Goal: Register for event/course

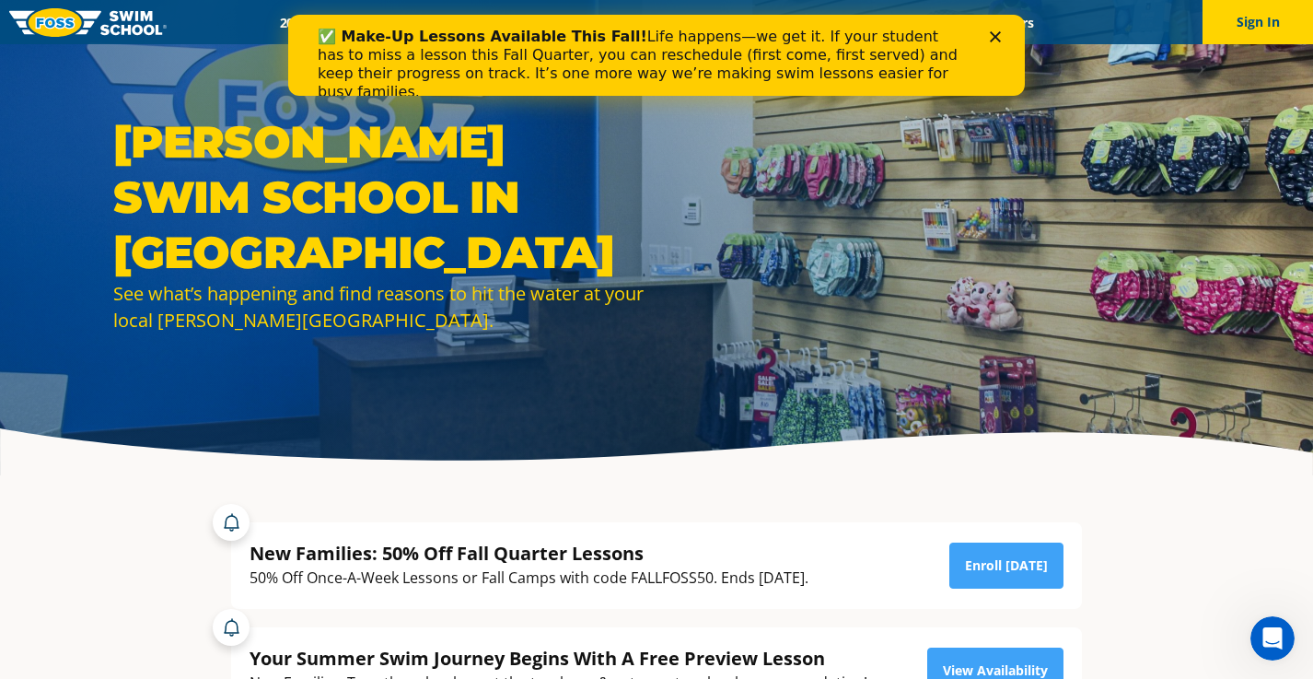
click at [995, 38] on icon "Close" at bounding box center [995, 36] width 11 height 11
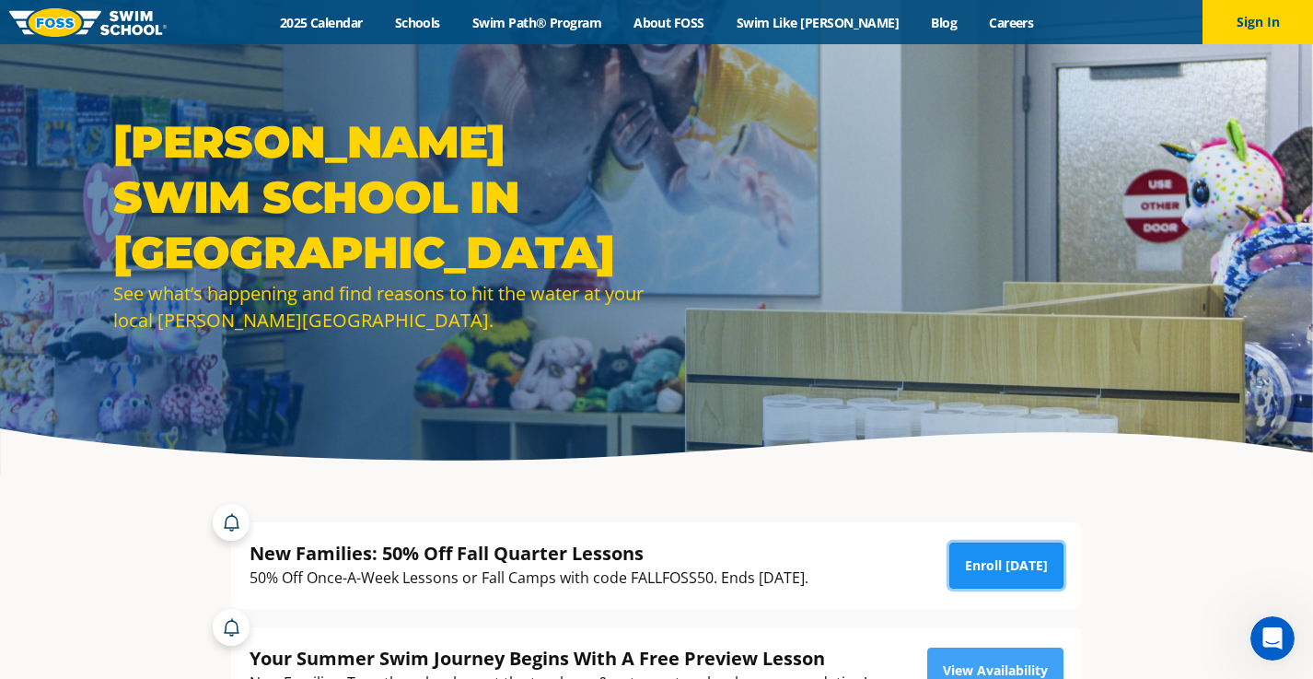
click at [1026, 562] on link "Enroll Today" at bounding box center [1007, 566] width 114 height 46
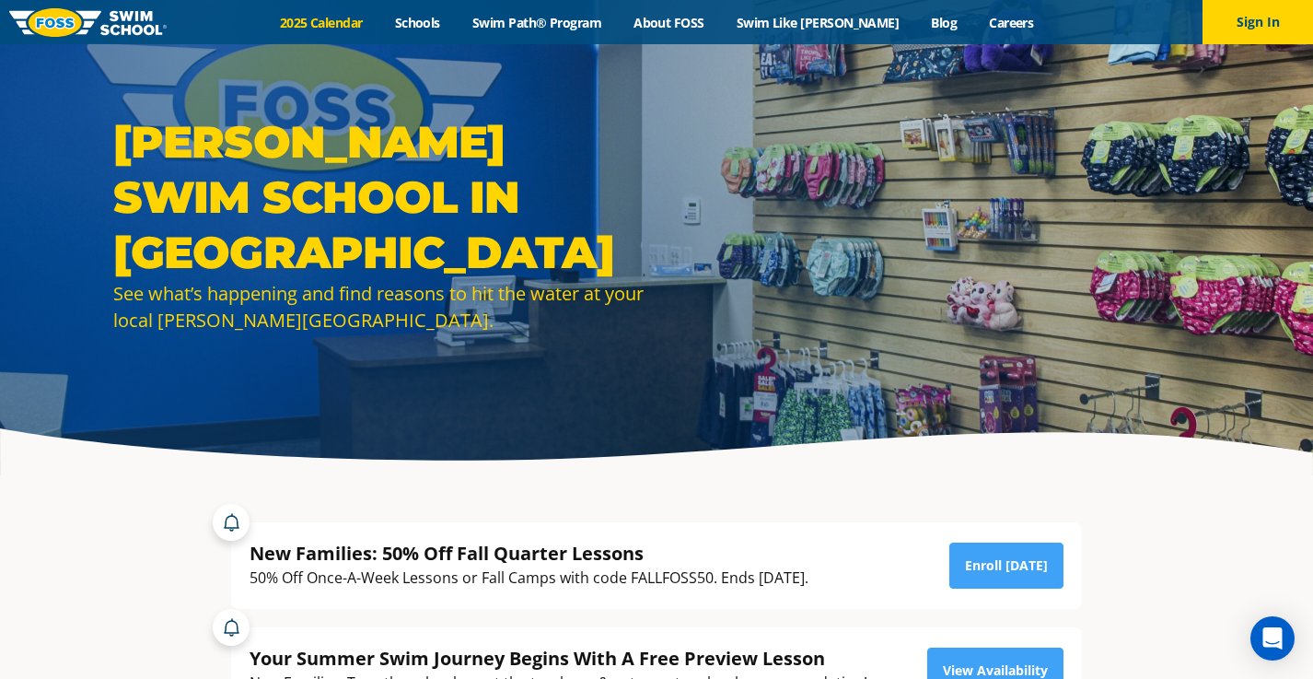
click at [363, 16] on link "2025 Calendar" at bounding box center [320, 23] width 115 height 18
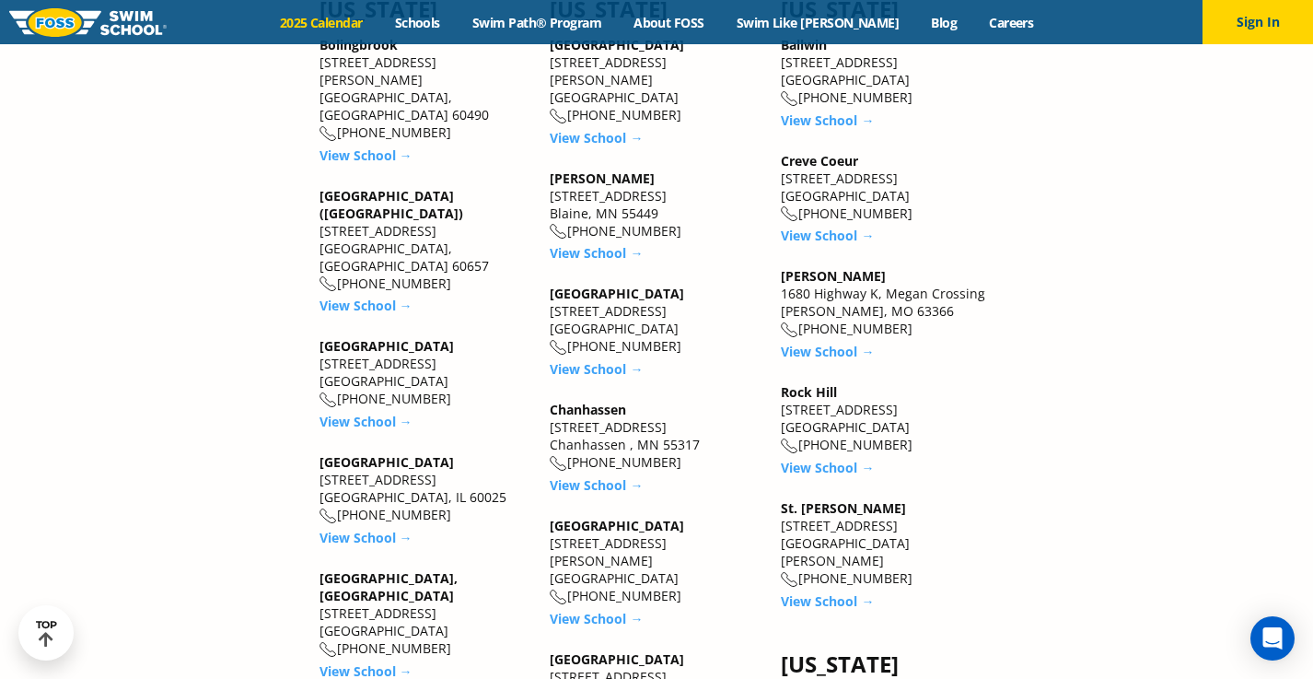
scroll to position [2324, 0]
click at [562, 611] on link "View School →" at bounding box center [596, 620] width 93 height 18
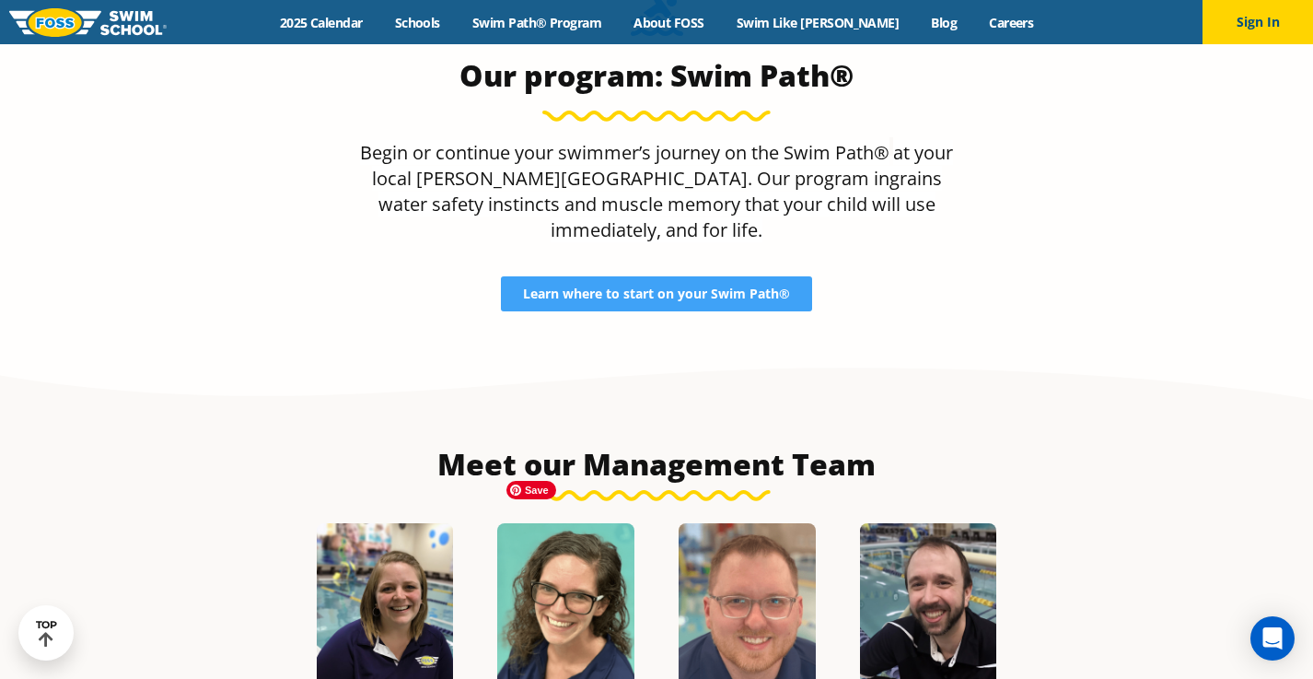
scroll to position [1763, 0]
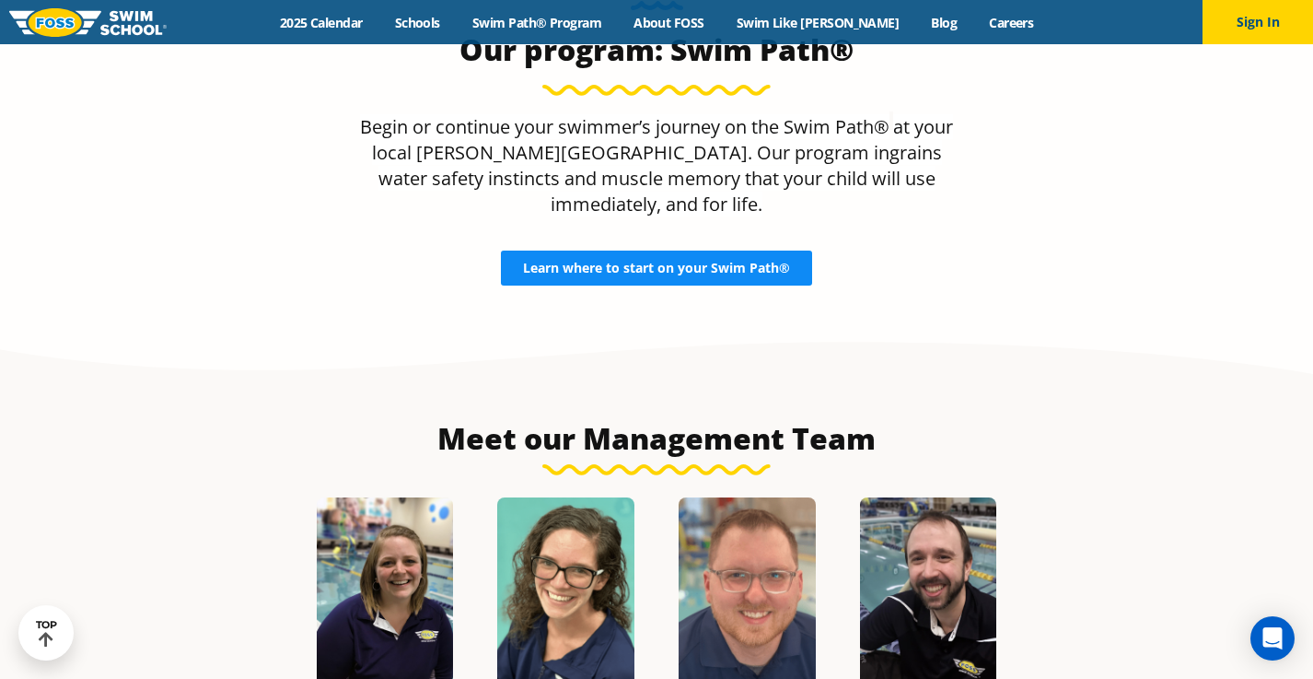
click at [624, 251] on link "Learn where to start on your Swim Path®" at bounding box center [656, 268] width 311 height 35
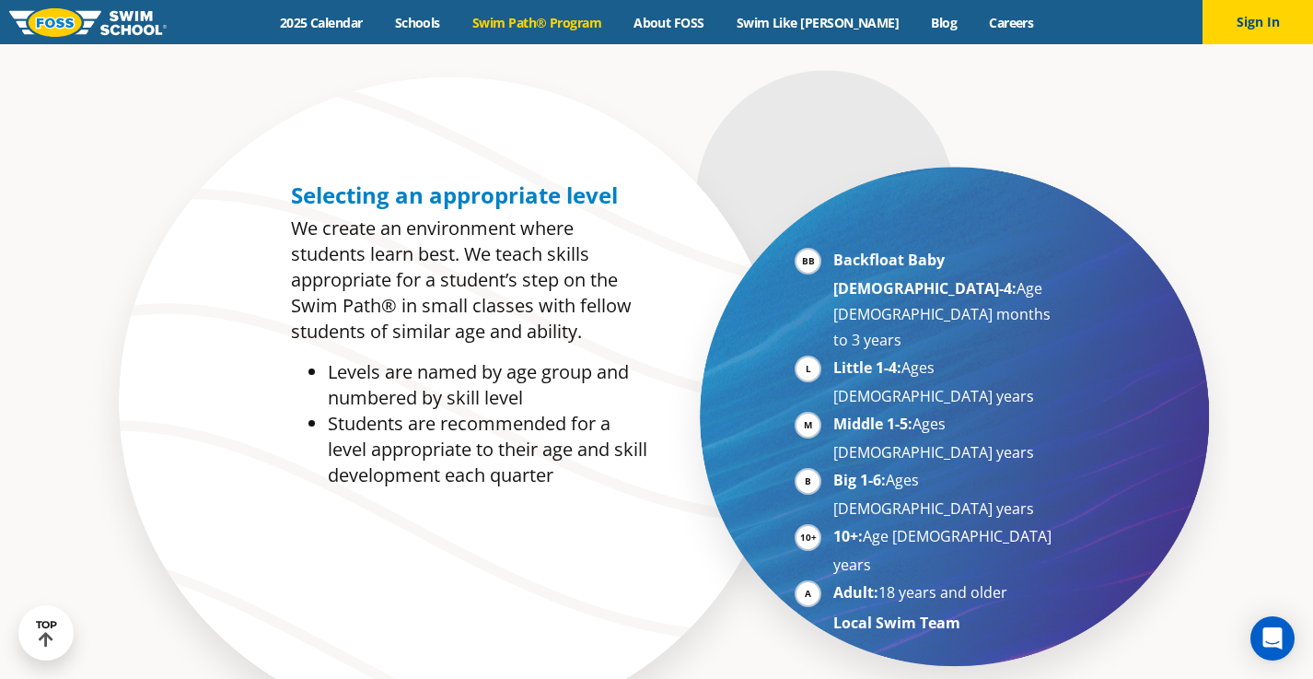
scroll to position [870, 0]
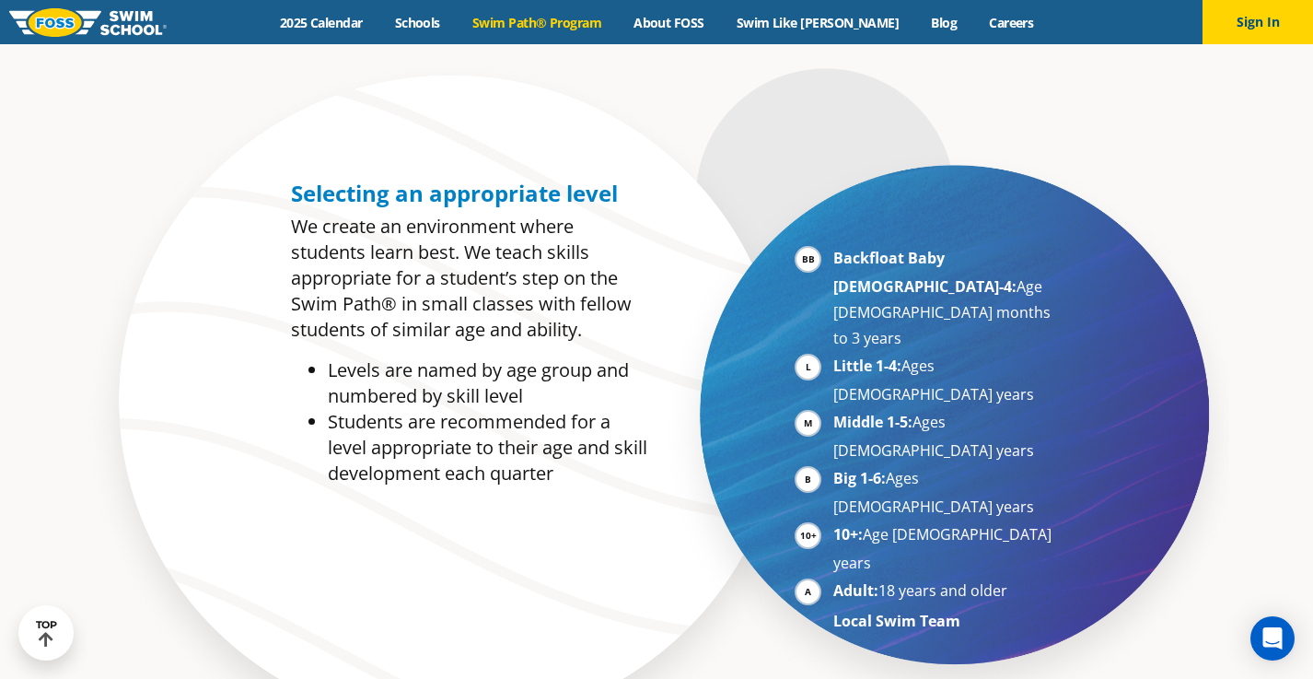
click at [834, 521] on li "10+: Age 10-17 years" at bounding box center [947, 548] width 226 height 54
click at [834, 524] on strong "10+:" at bounding box center [848, 534] width 29 height 20
click at [834, 521] on li "10+: Age 10-17 years" at bounding box center [947, 548] width 226 height 54
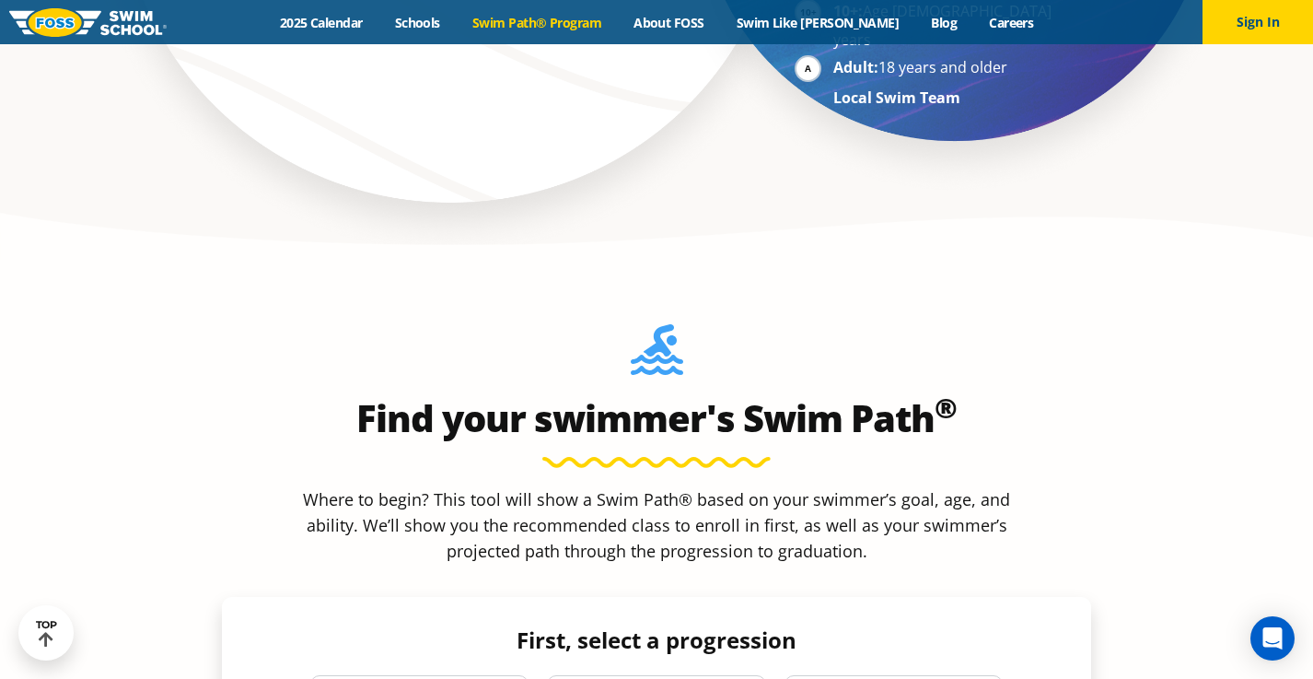
scroll to position [1395, 0]
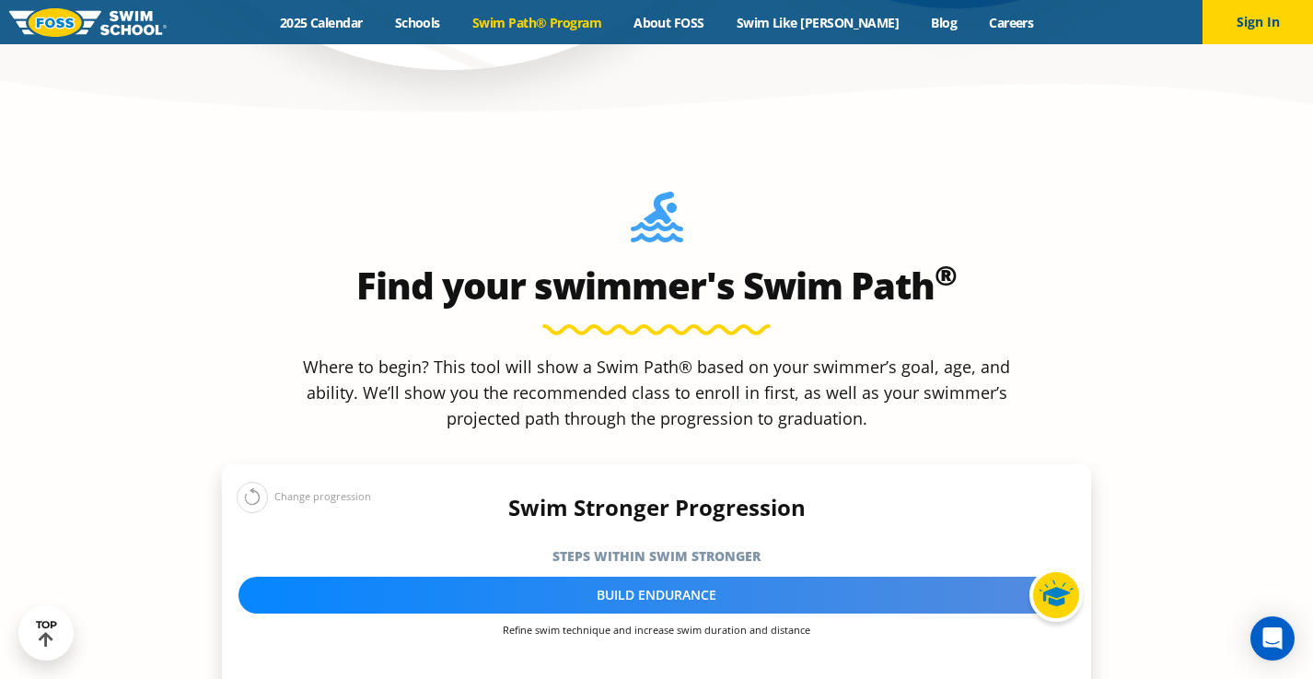
scroll to position [1568, 0]
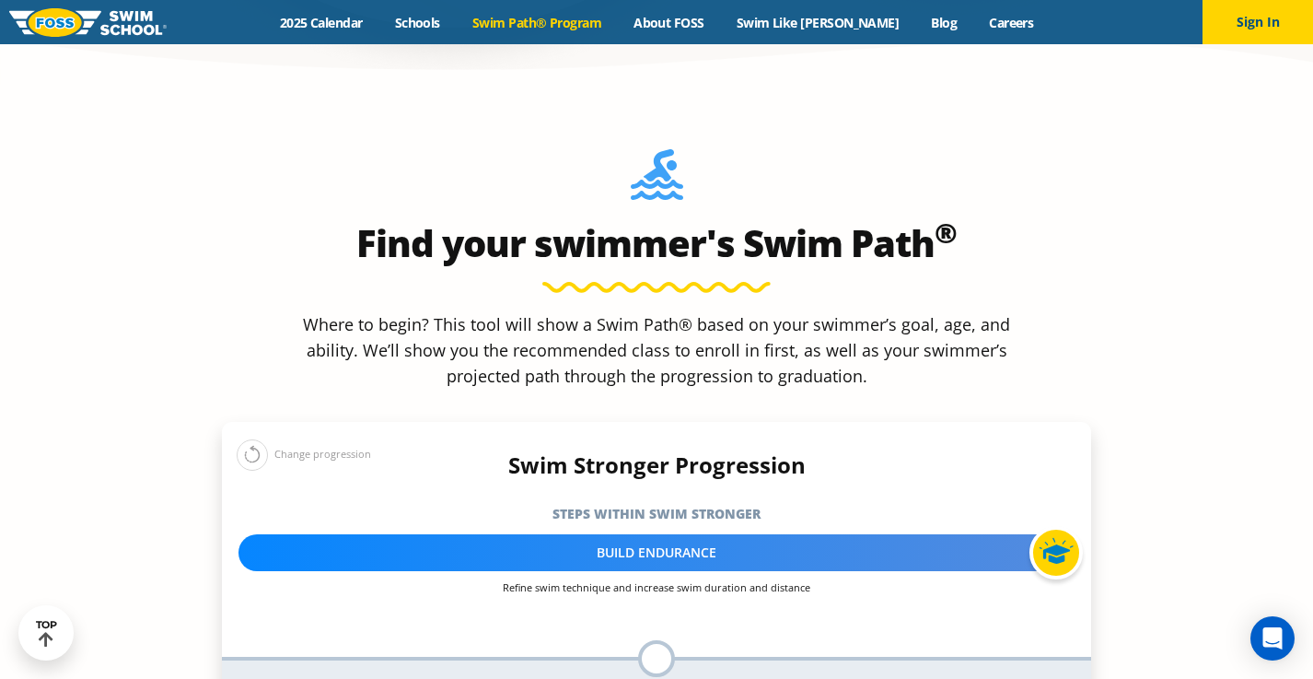
select select "10-years-"
select select "10-years--unsureor-my-swimmer-does-not-fit-within-any-of-these"
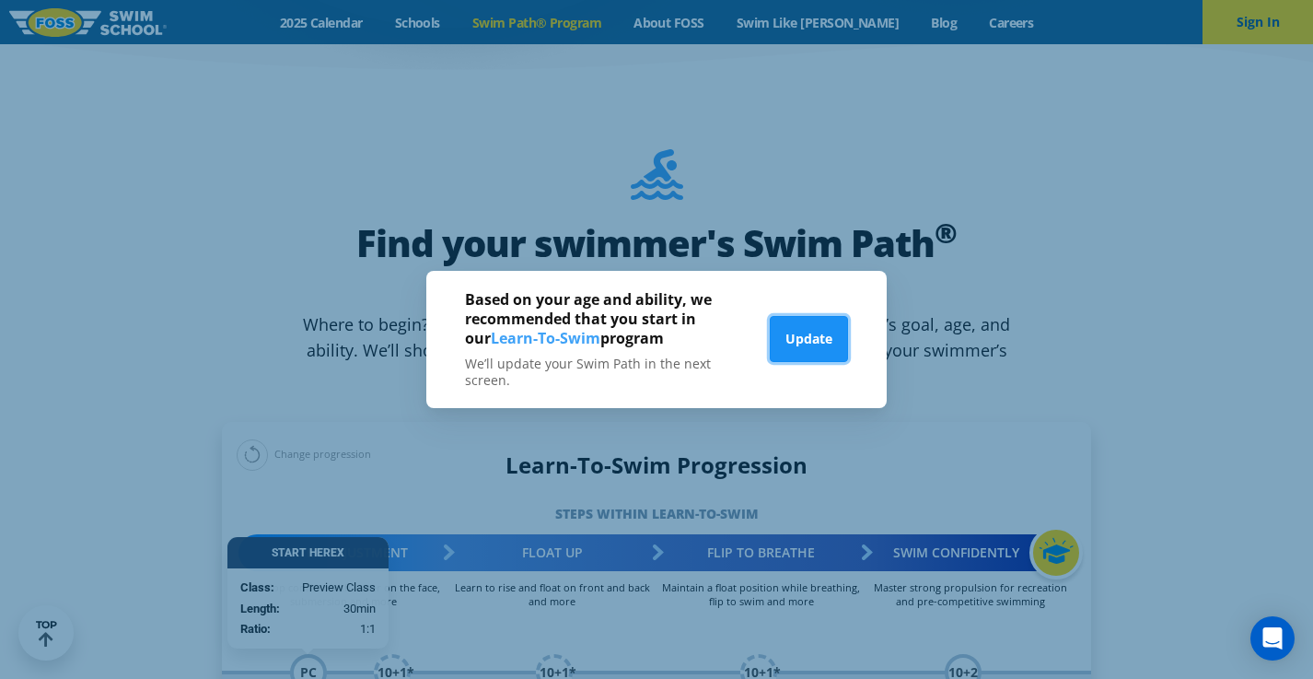
click at [778, 350] on button "Update" at bounding box center [809, 339] width 78 height 46
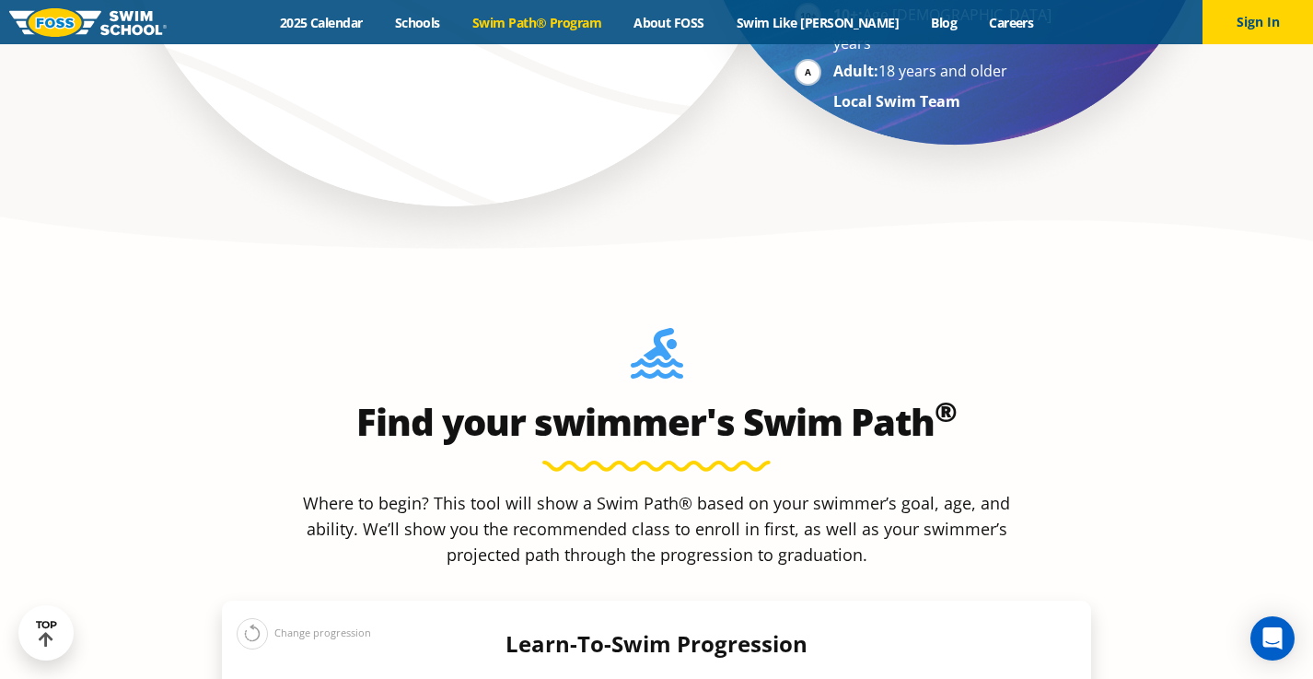
scroll to position [1278, 0]
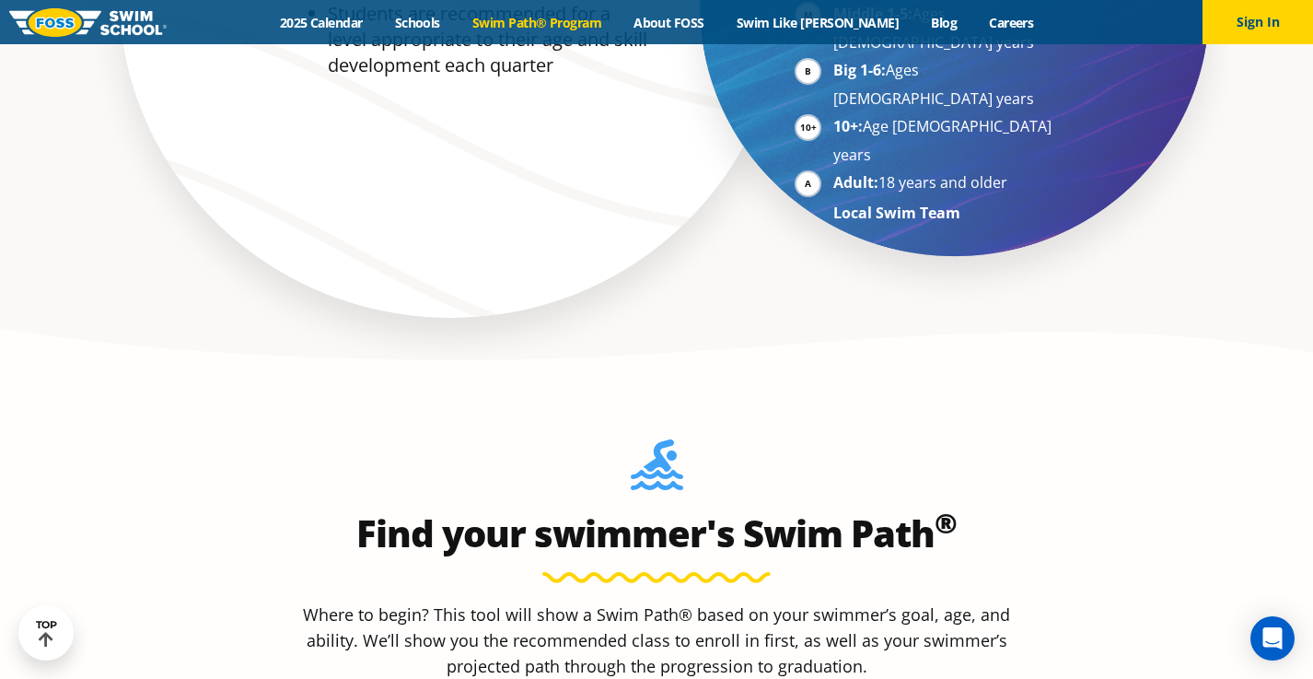
click at [584, 25] on link "Swim Path® Program" at bounding box center [536, 23] width 161 height 18
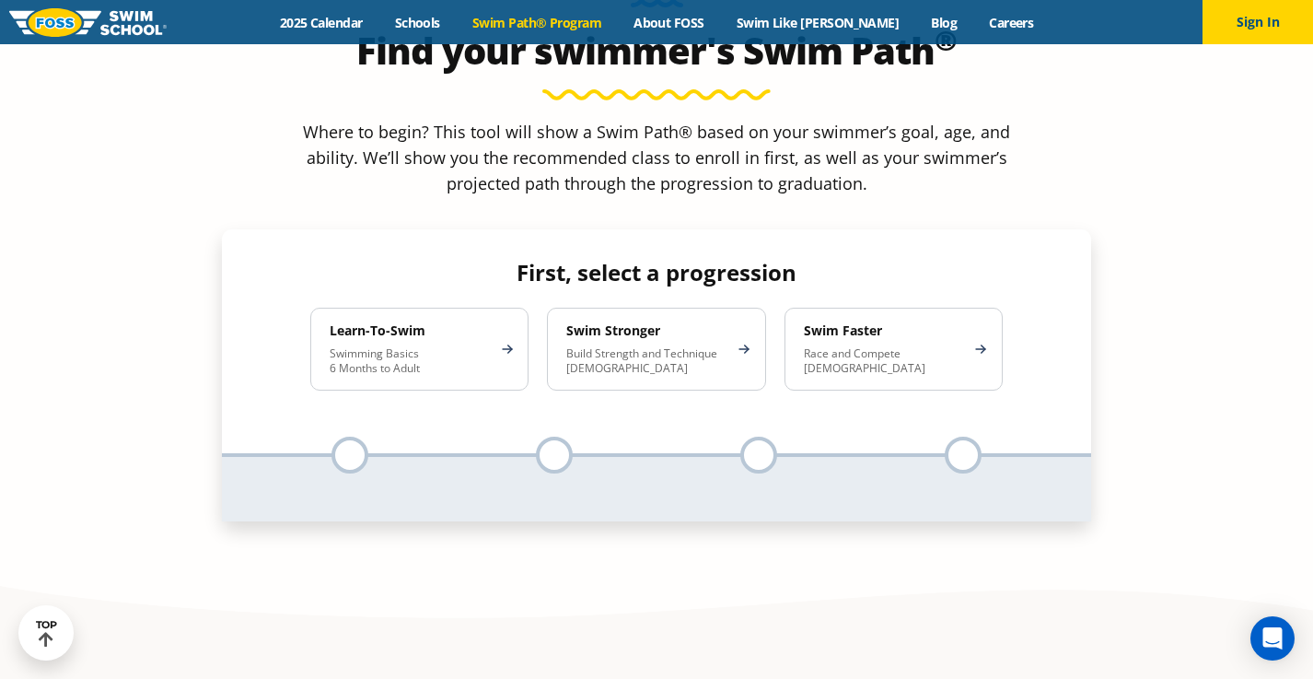
scroll to position [1757, 0]
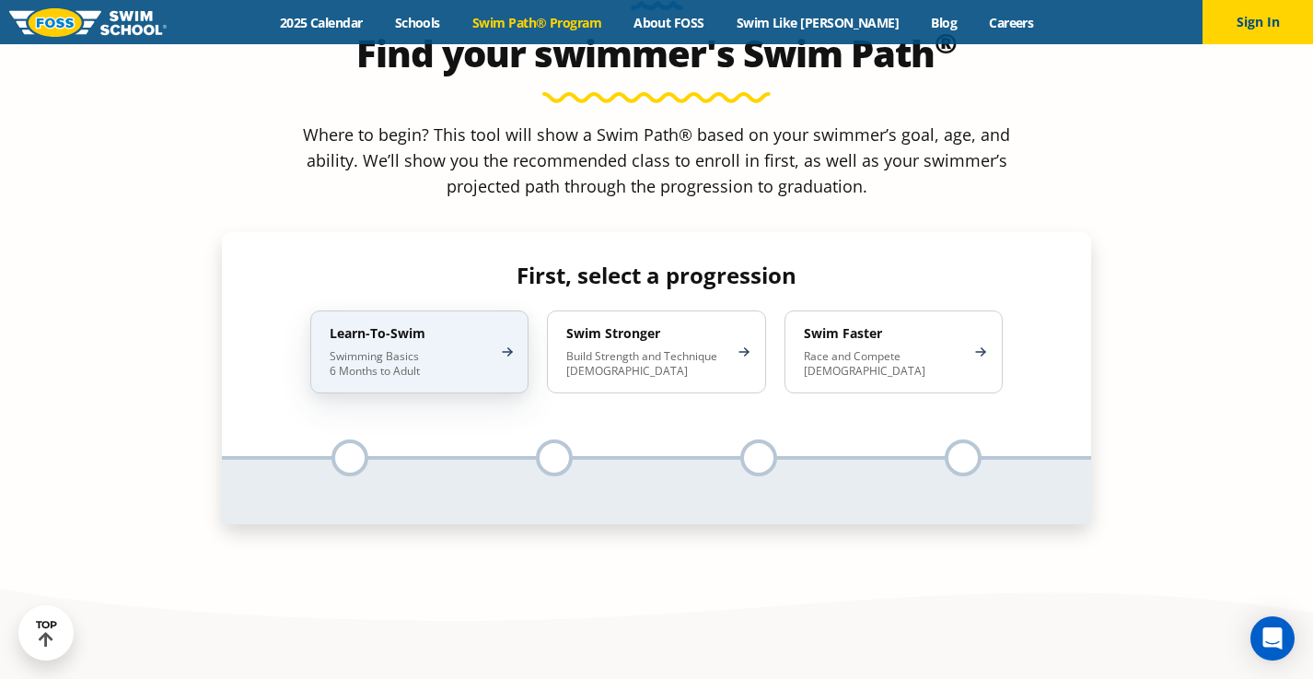
click at [457, 349] on p "Swimming Basics 6 Months to Adult" at bounding box center [410, 363] width 161 height 29
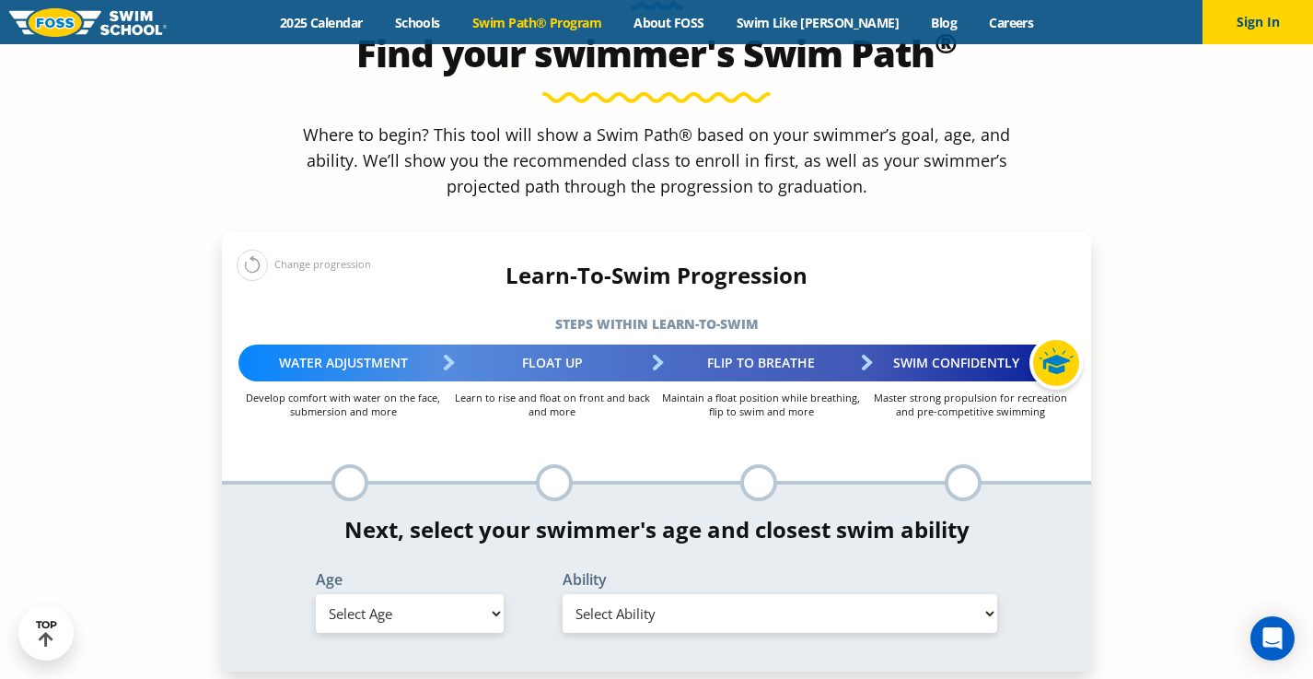
click at [454, 594] on select "Select Age [DEMOGRAPHIC_DATA] months - 1 year 1 year 2 years 3 years 4 years 5 …" at bounding box center [410, 613] width 188 height 39
select select "10-years-"
click at [790, 594] on select "Select Ability First in-water experience When in the water, reliant on a life j…" at bounding box center [780, 613] width 435 height 39
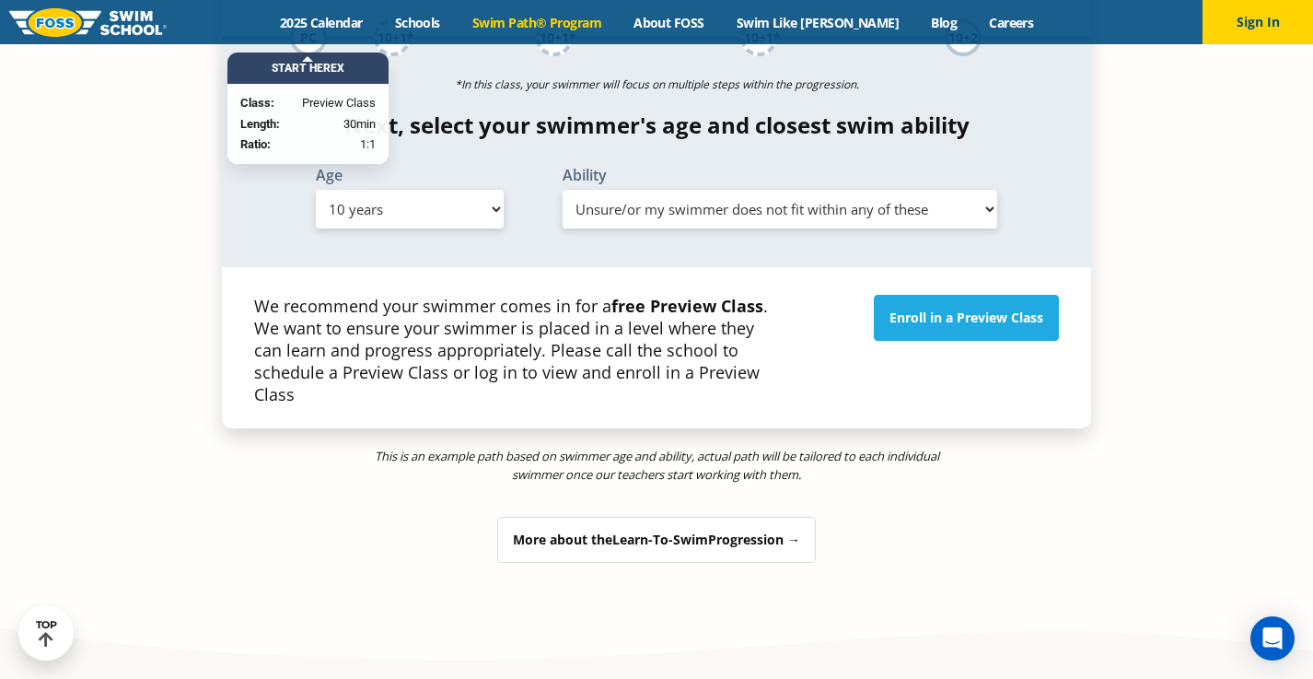
scroll to position [1968, 0]
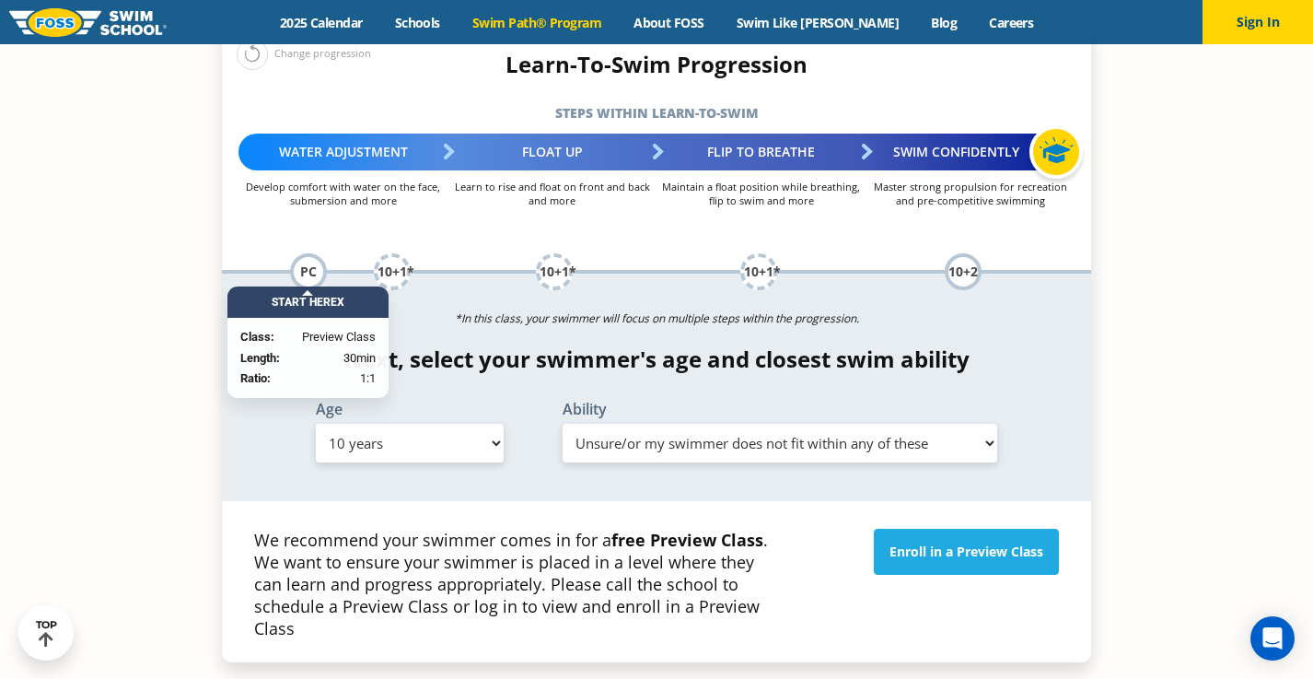
click at [832, 424] on select "Select Ability First in-water experience When in the water, reliant on a life j…" at bounding box center [780, 443] width 435 height 39
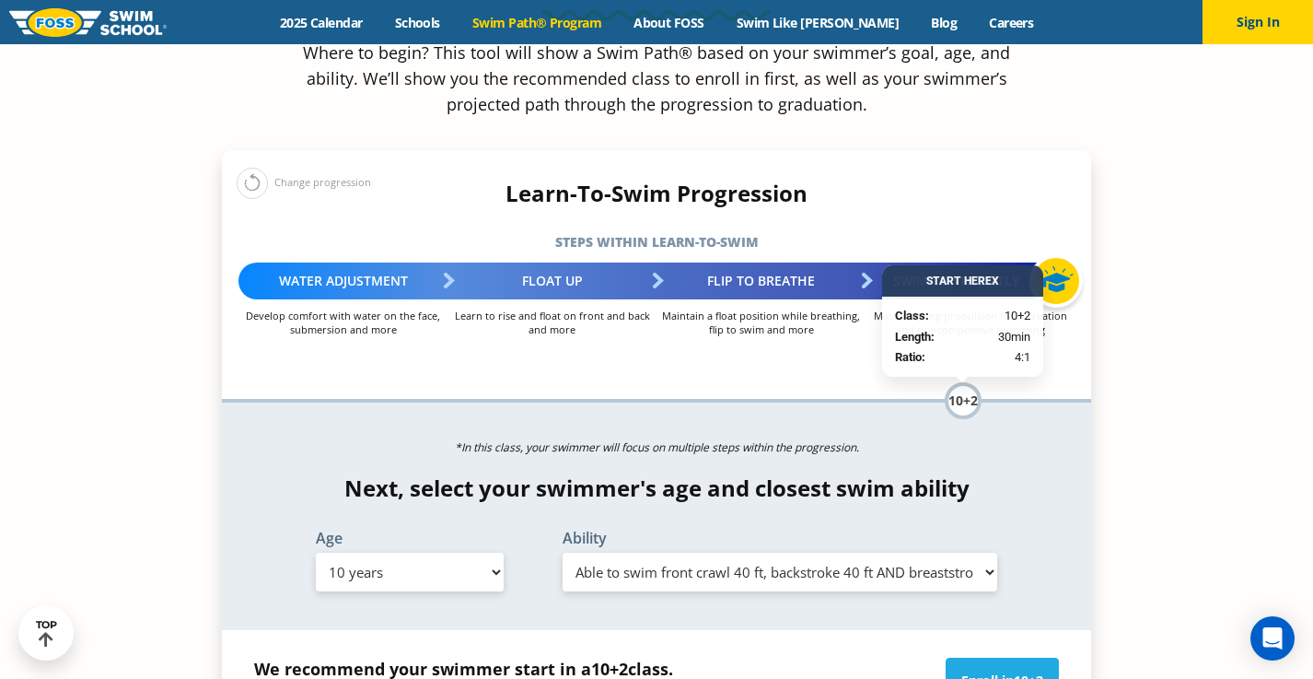
scroll to position [1828, 0]
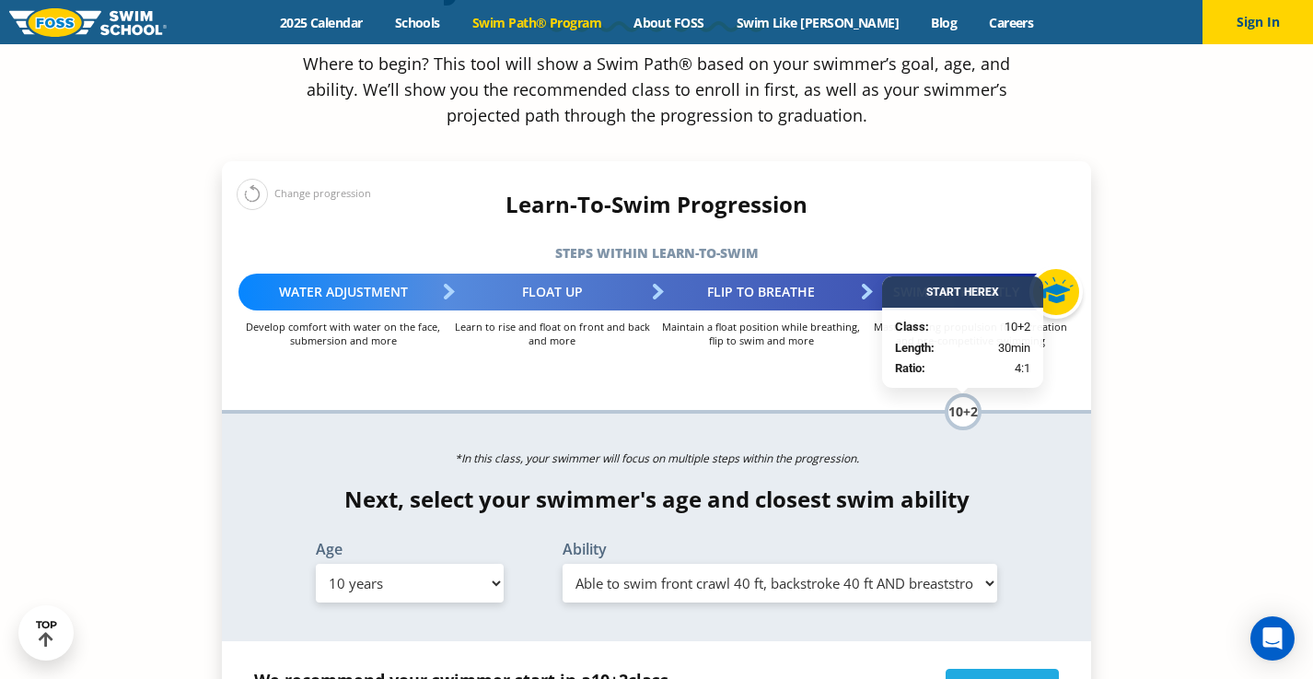
click at [757, 564] on select "Select Ability First in-water experience When in the water, reliant on a life j…" at bounding box center [780, 583] width 435 height 39
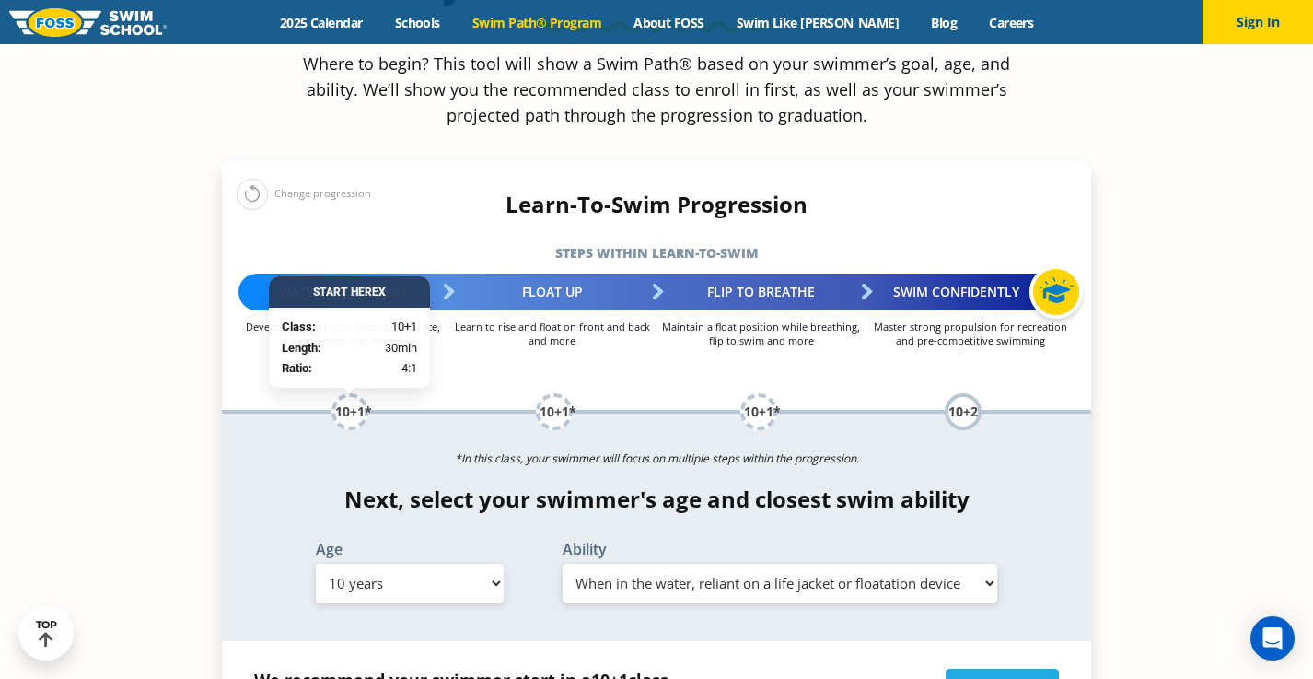
click at [744, 564] on select "Select Ability First in-water experience When in the water, reliant on a life j…" at bounding box center [780, 583] width 435 height 39
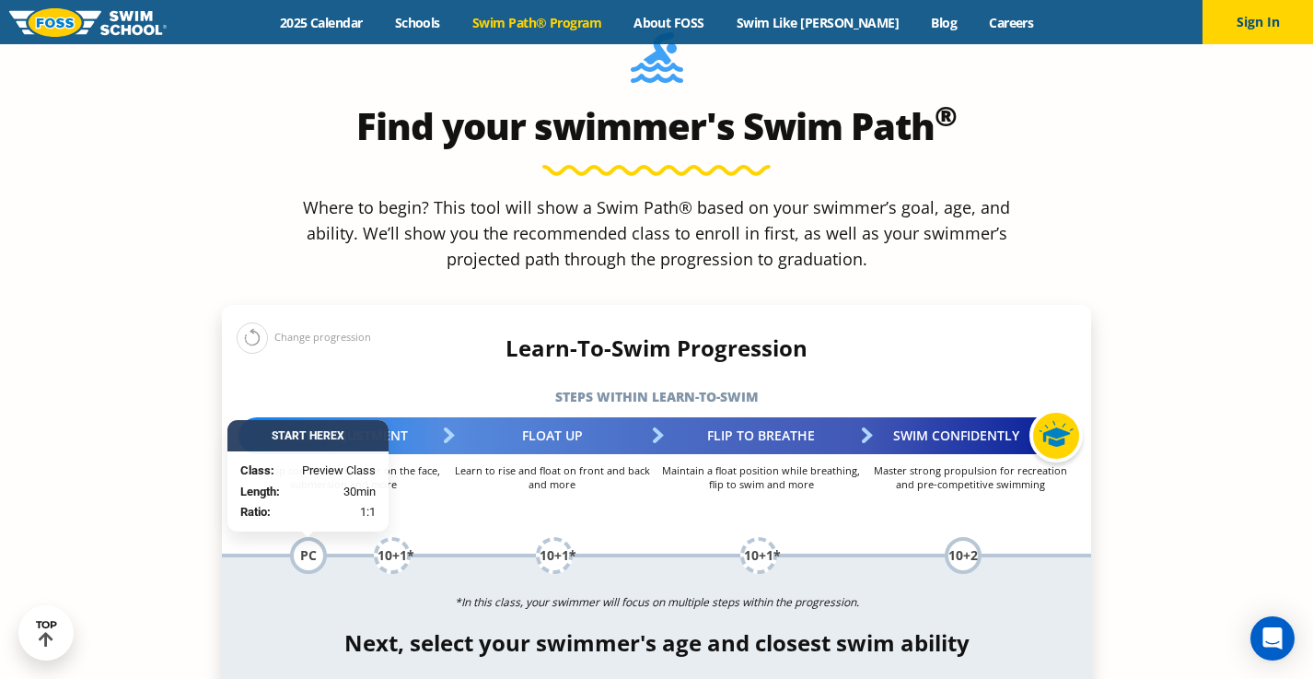
scroll to position [1708, 0]
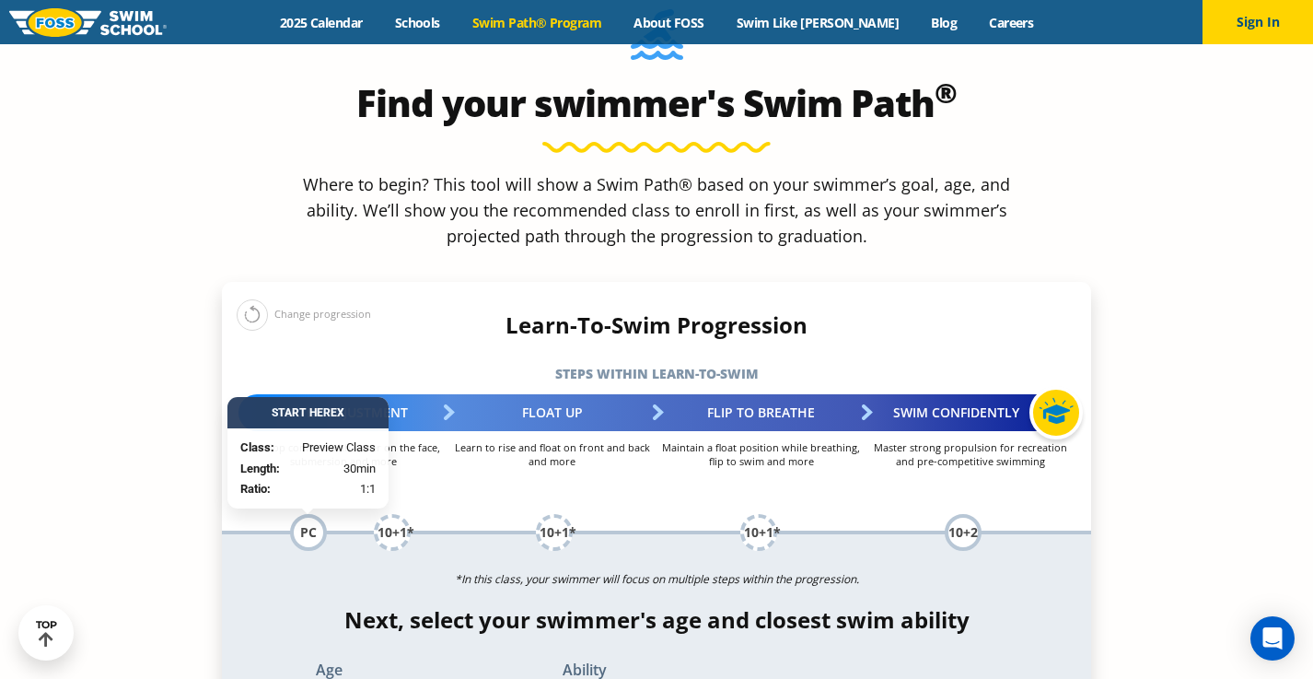
select select "10-years--when-in-the-water-reliant-on-a-life-jacket-or-floatation-device"
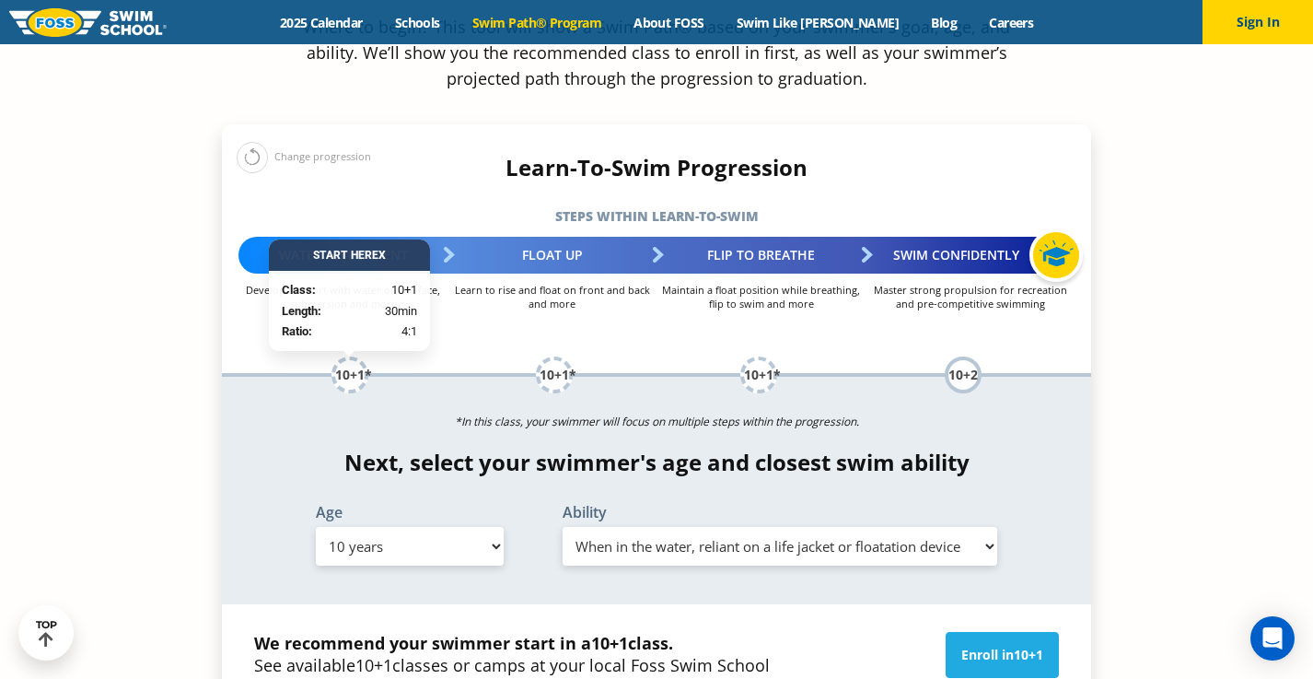
scroll to position [1876, 0]
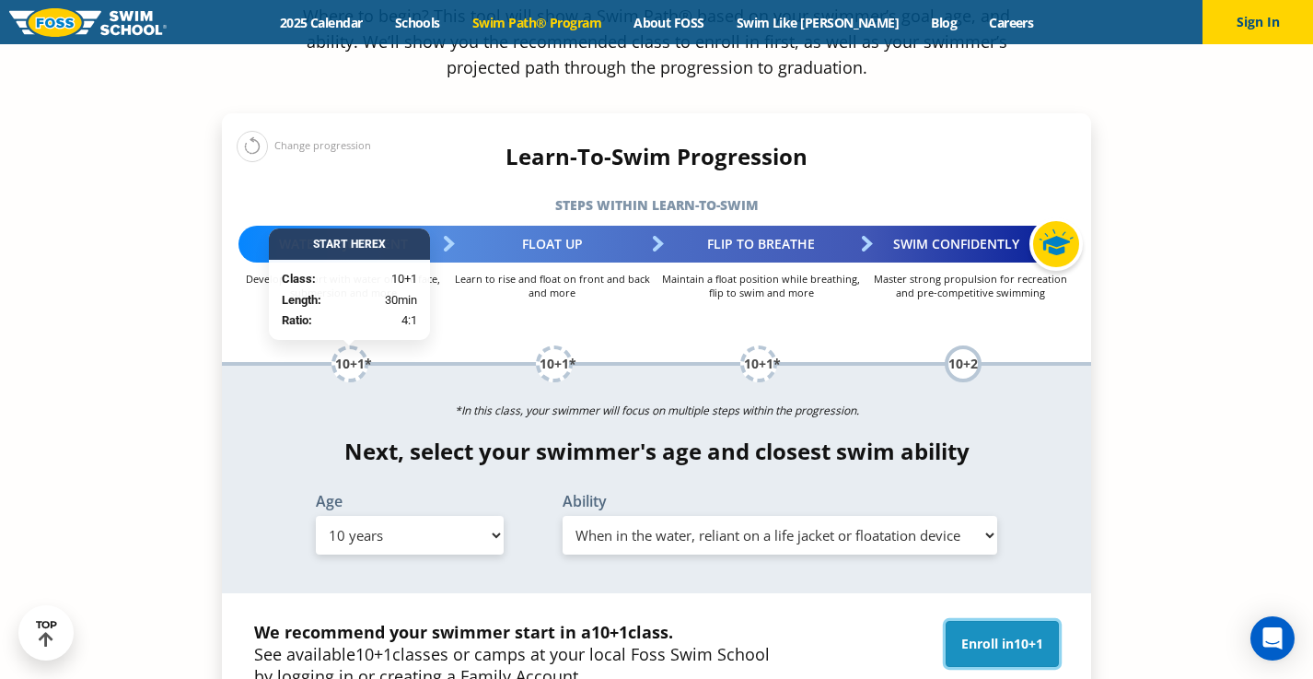
click at [980, 621] on link "Enroll in 10+1" at bounding box center [1002, 644] width 113 height 46
